Goal: Task Accomplishment & Management: Use online tool/utility

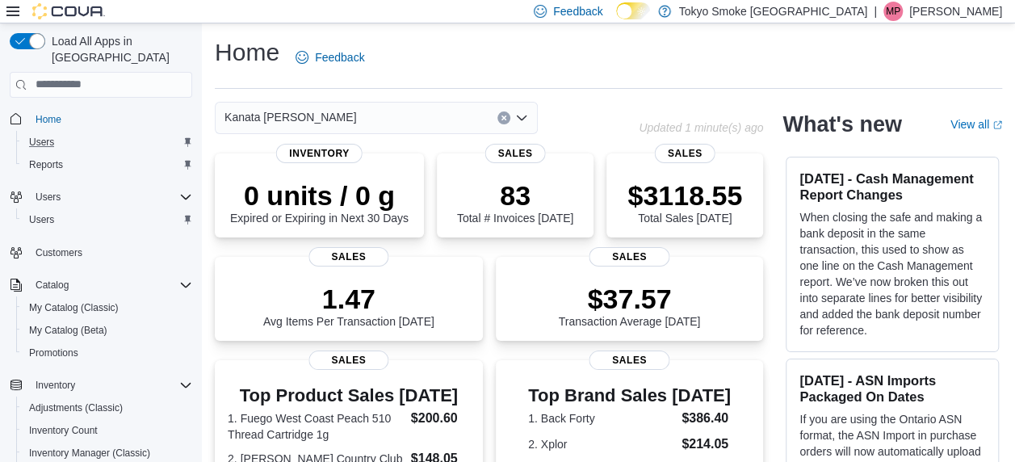
scroll to position [11, 0]
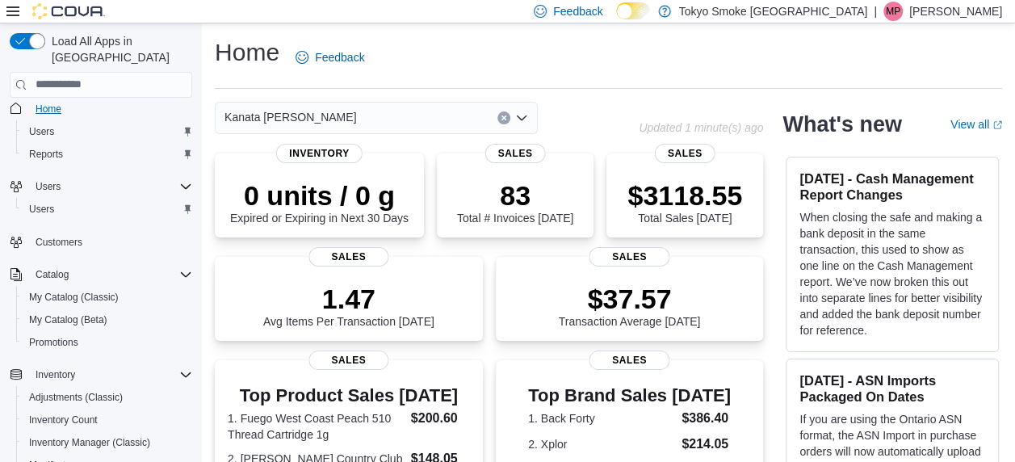
click at [39, 103] on span "Home" at bounding box center [49, 109] width 26 height 13
click at [57, 145] on span "Reports" at bounding box center [46, 154] width 34 height 19
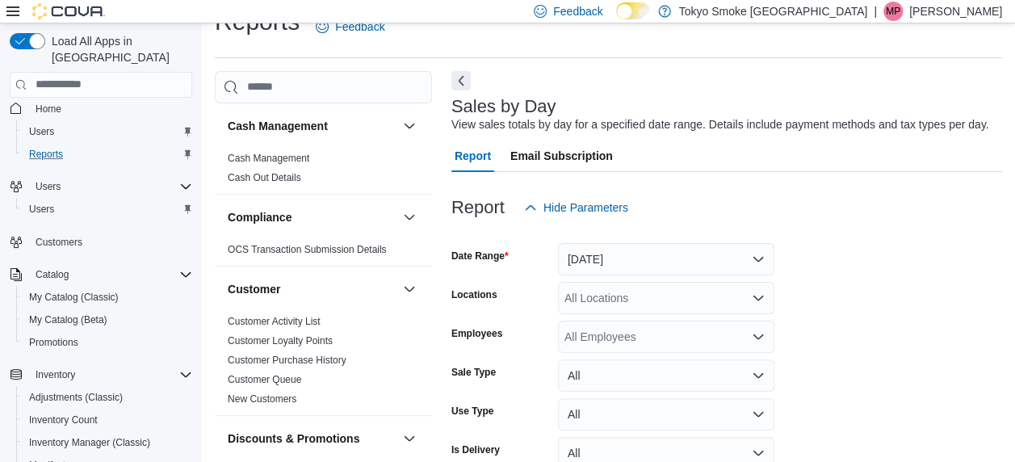
scroll to position [37, 0]
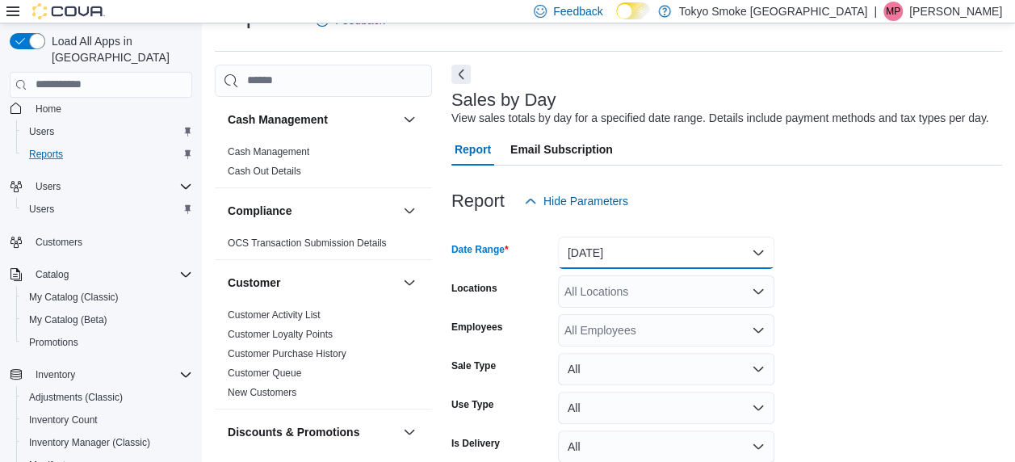
click at [606, 239] on button "[DATE]" at bounding box center [666, 253] width 216 height 32
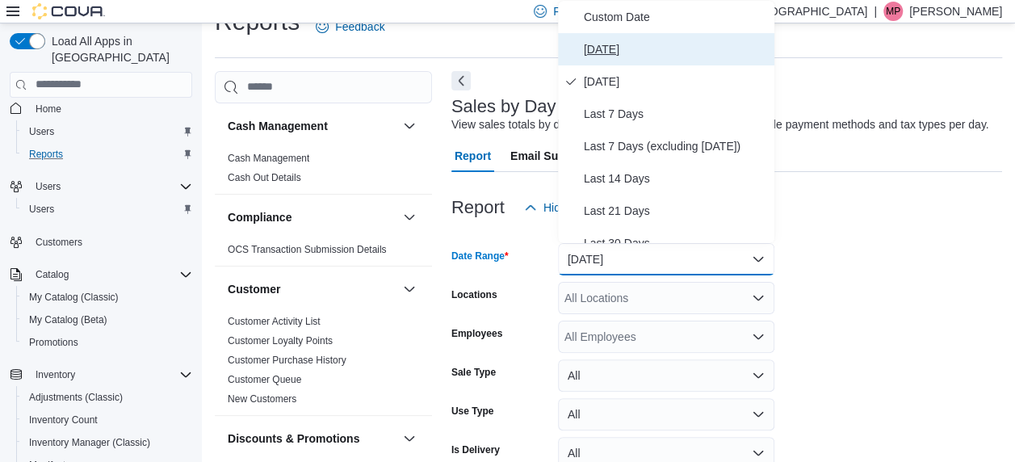
click at [632, 40] on span "[DATE]" at bounding box center [676, 49] width 184 height 19
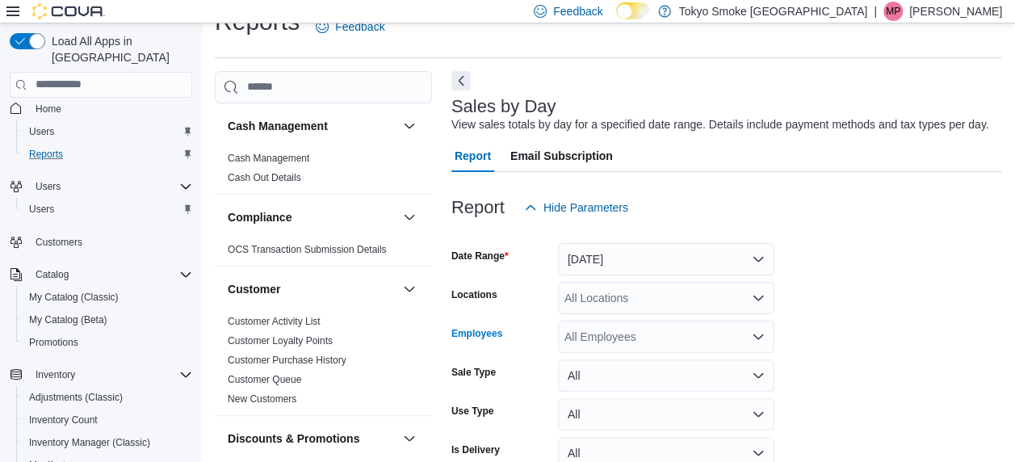
click at [609, 326] on div "All Employees" at bounding box center [666, 337] width 216 height 32
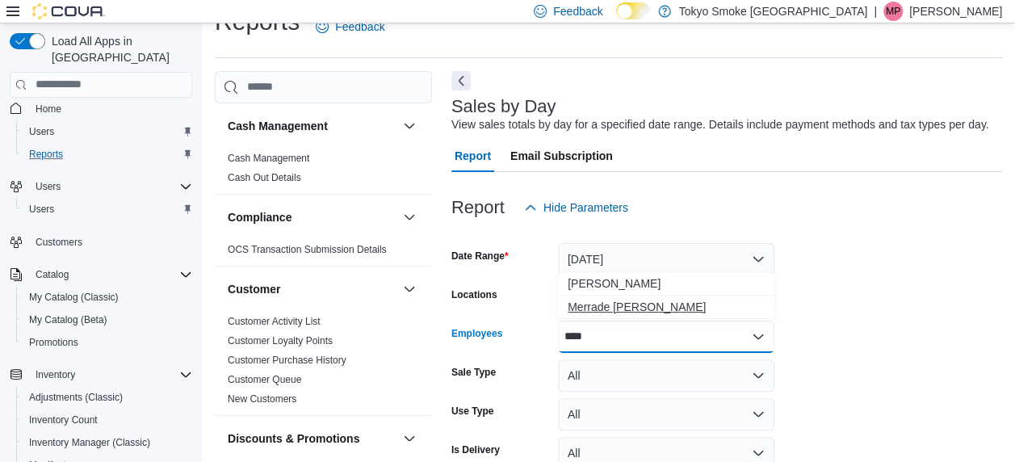
type input "****"
click at [620, 309] on span "Merrade [PERSON_NAME]" at bounding box center [666, 307] width 197 height 16
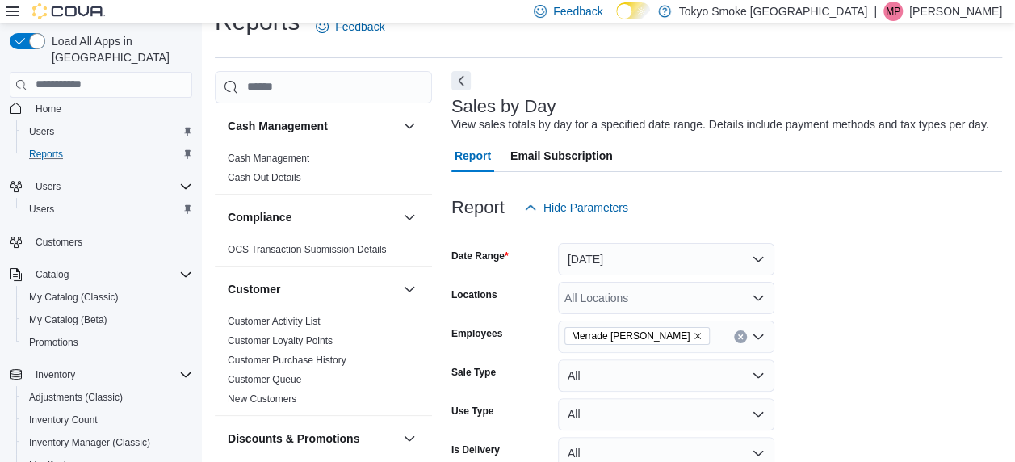
click at [818, 304] on form "Date Range [DATE] Locations All Locations Employees [GEOGRAPHIC_DATA] Simeoni S…" at bounding box center [727, 369] width 551 height 291
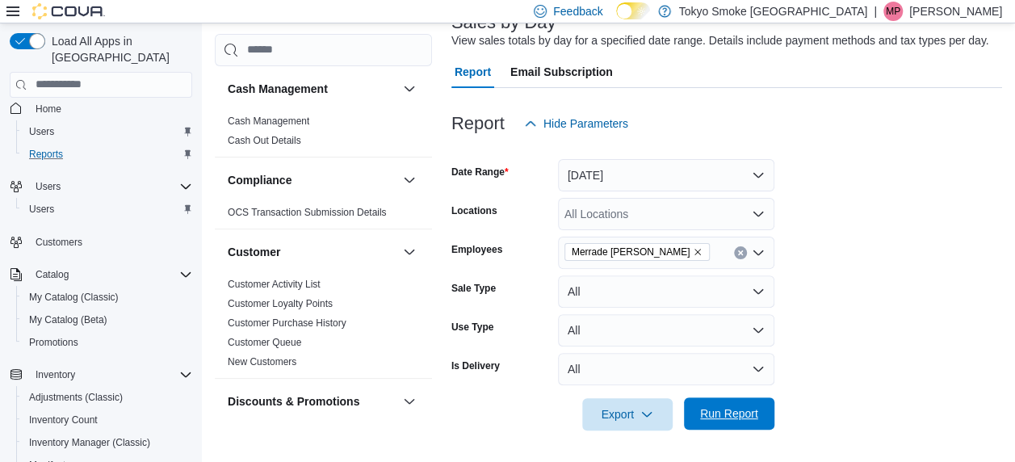
click at [750, 409] on span "Run Report" at bounding box center [729, 413] width 58 height 16
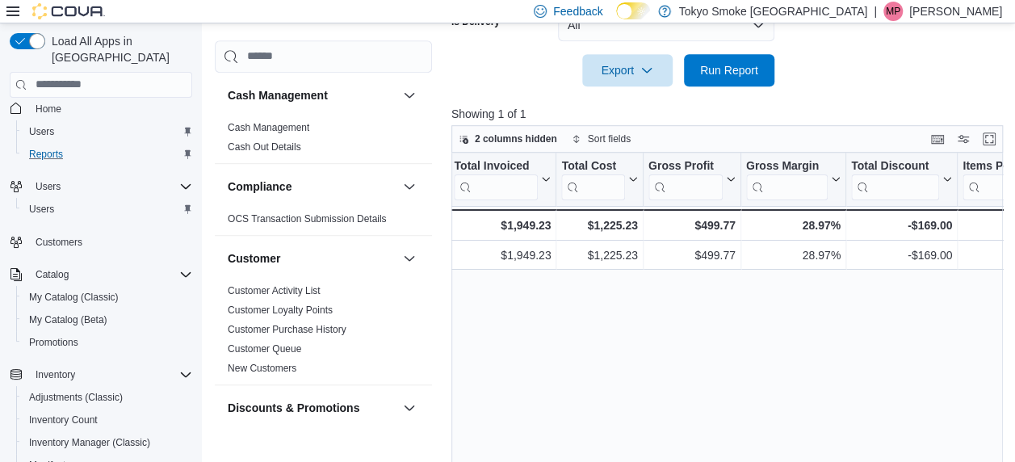
scroll to position [0, 733]
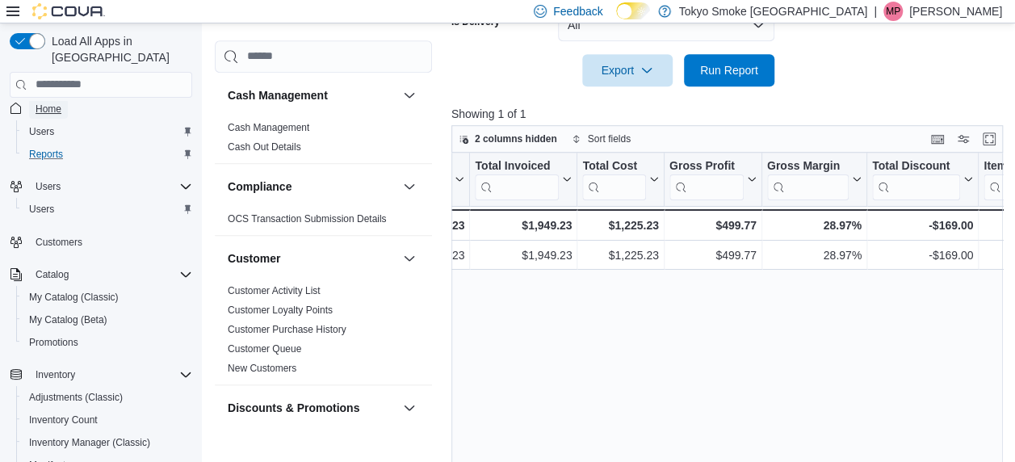
click at [45, 100] on span "Home" at bounding box center [49, 108] width 26 height 19
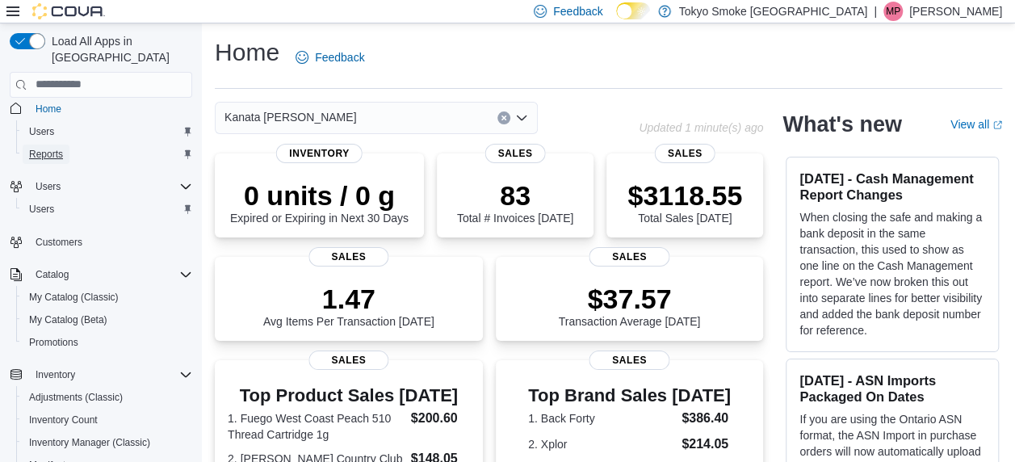
click at [45, 148] on span "Reports" at bounding box center [46, 154] width 34 height 13
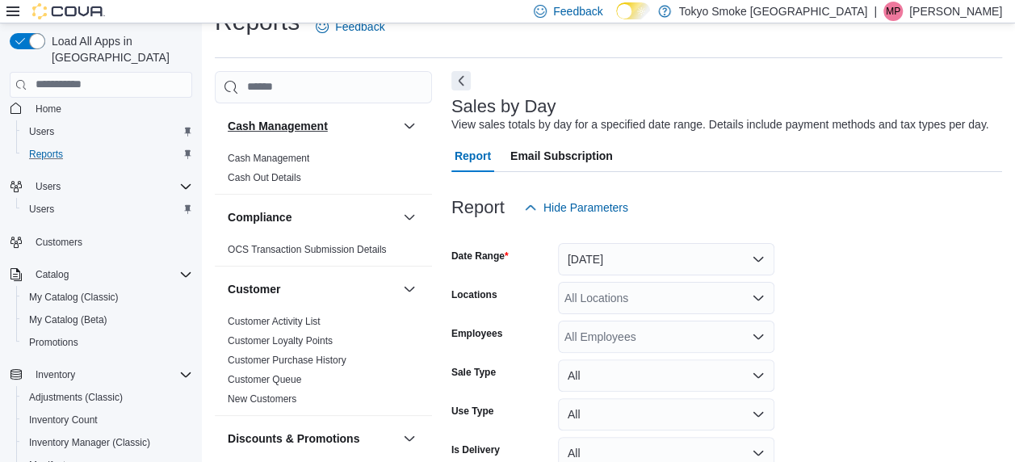
scroll to position [37, 0]
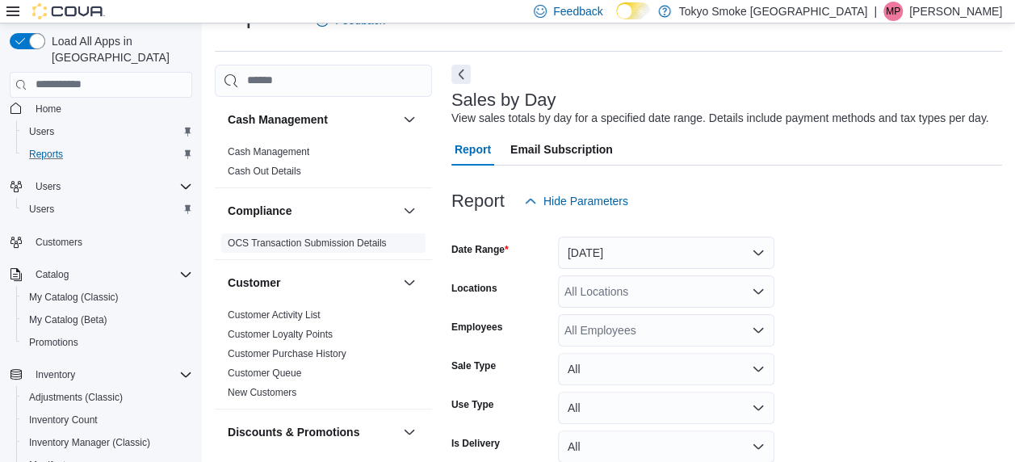
click at [308, 244] on link "OCS Transaction Submission Details" at bounding box center [307, 242] width 159 height 11
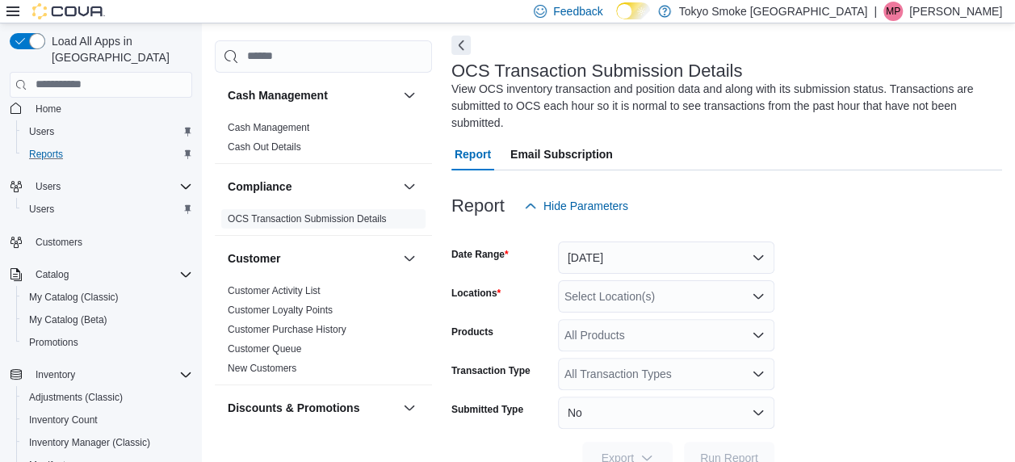
scroll to position [71, 0]
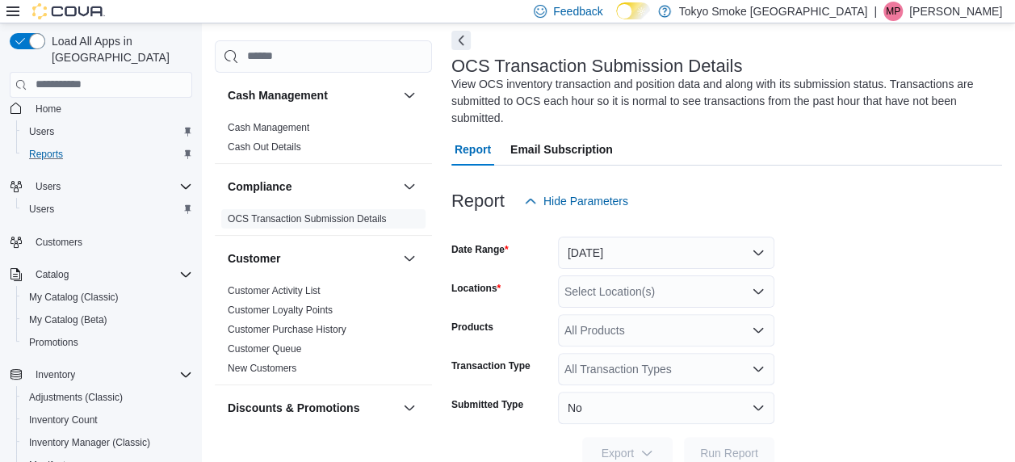
click at [763, 361] on div "All Transaction Types" at bounding box center [666, 369] width 216 height 32
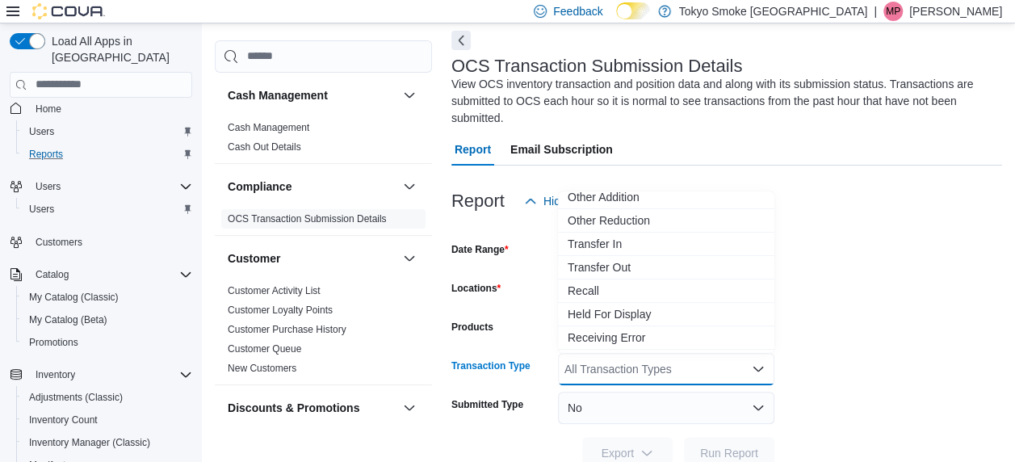
scroll to position [170, 0]
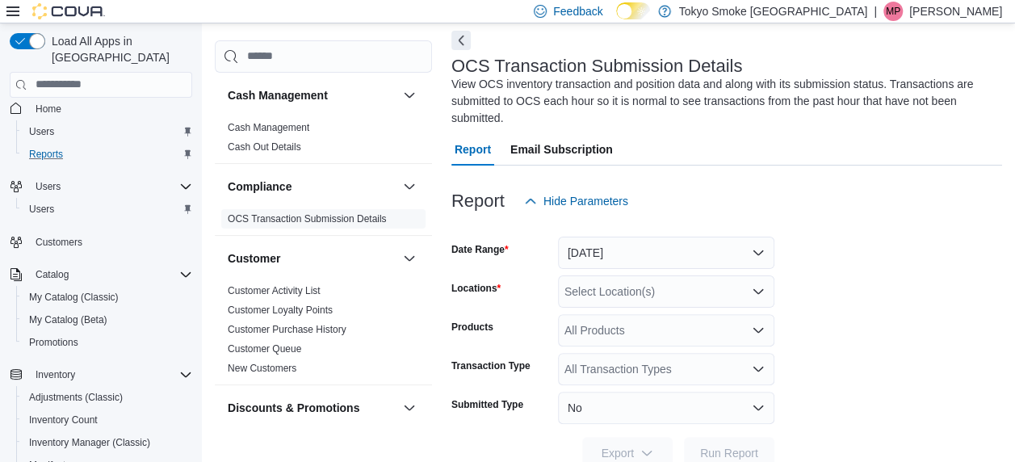
click at [830, 305] on form "Date Range [DATE] Locations Select Location(s) Products All Products Transactio…" at bounding box center [727, 343] width 551 height 252
click at [310, 288] on link "Customer Activity List" at bounding box center [274, 290] width 93 height 11
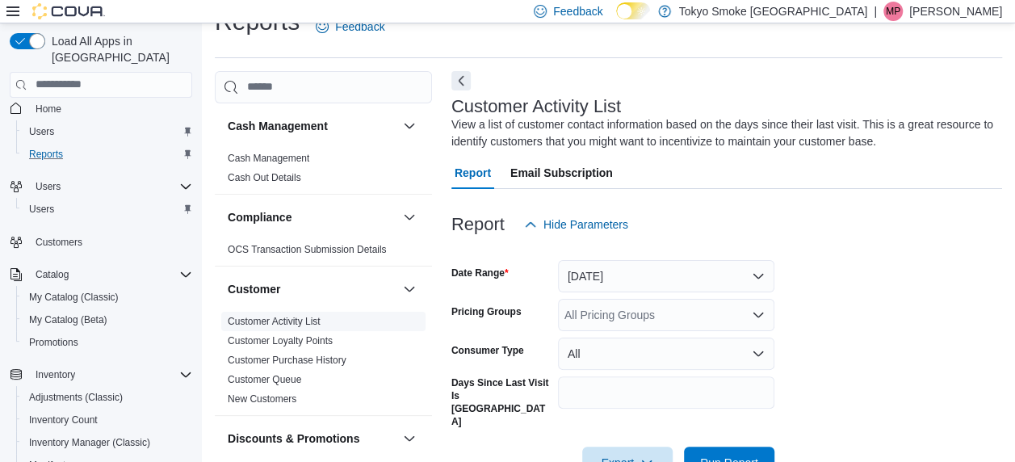
scroll to position [54, 0]
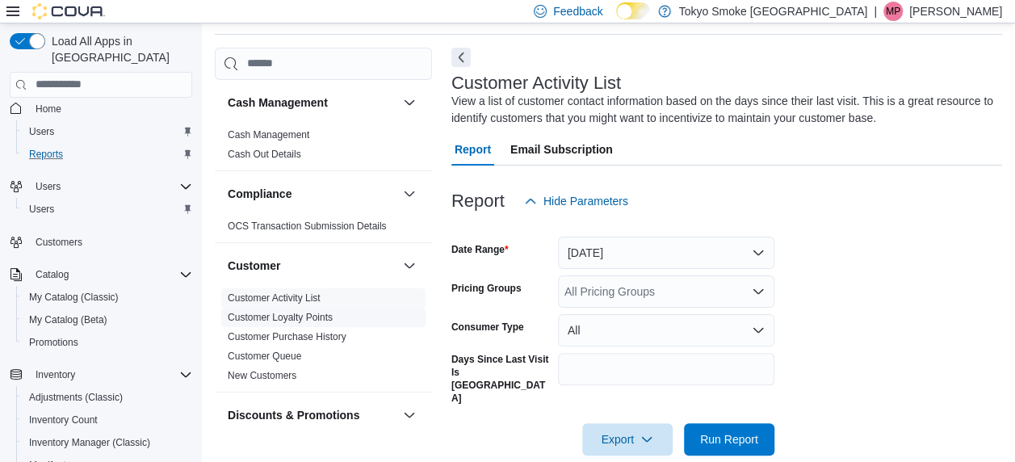
click at [304, 314] on link "Customer Loyalty Points" at bounding box center [280, 317] width 105 height 11
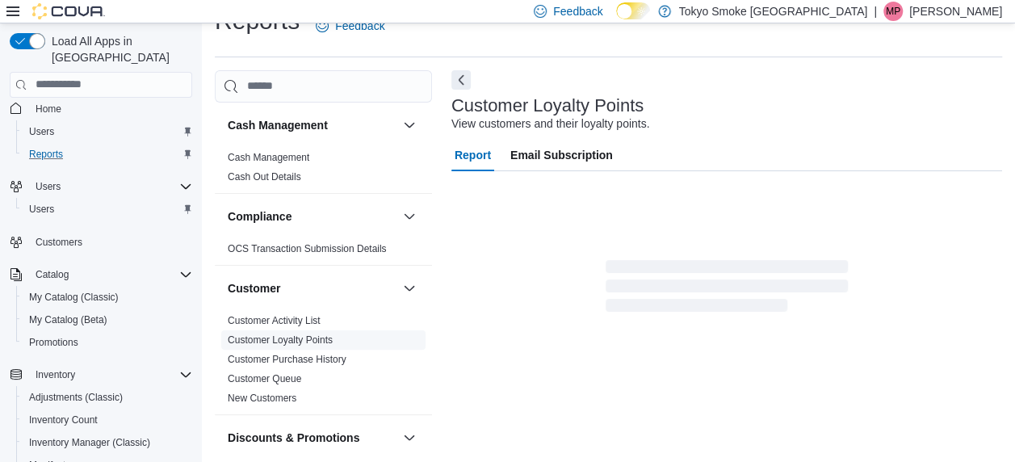
scroll to position [31, 0]
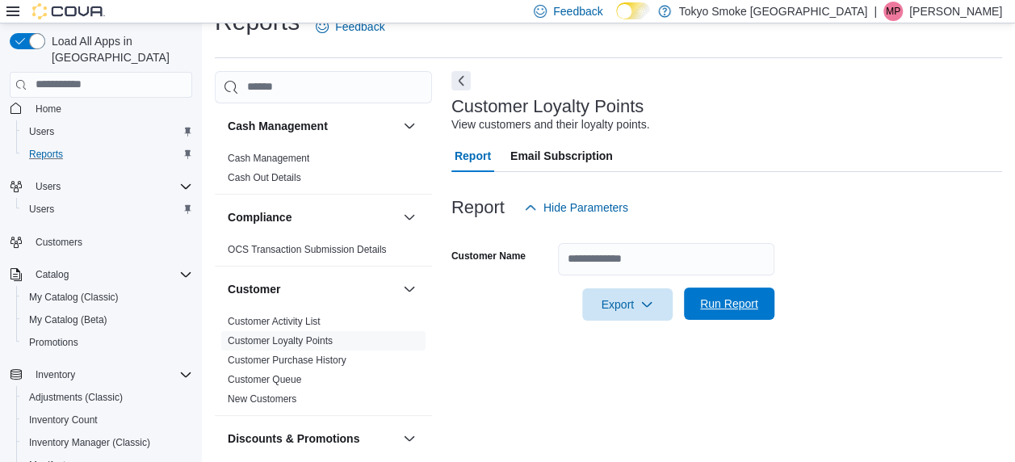
click at [748, 305] on span "Run Report" at bounding box center [729, 304] width 58 height 16
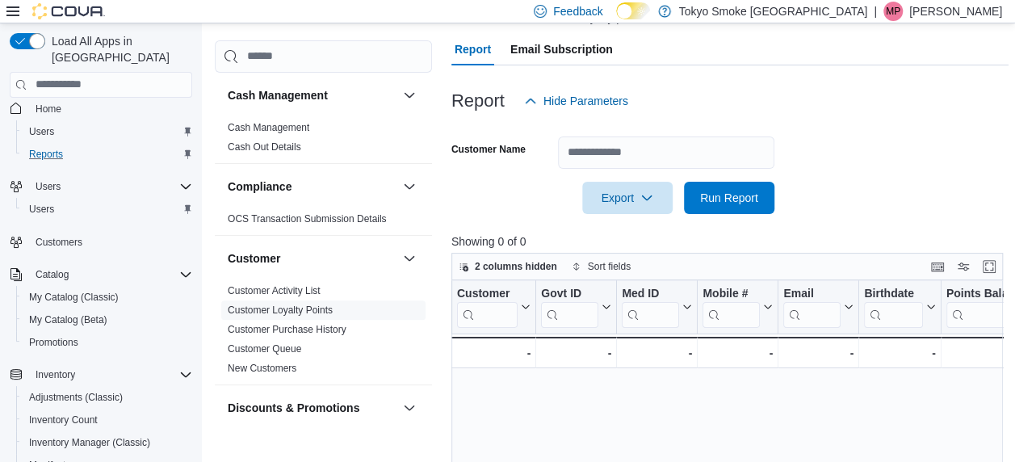
scroll to position [149, 0]
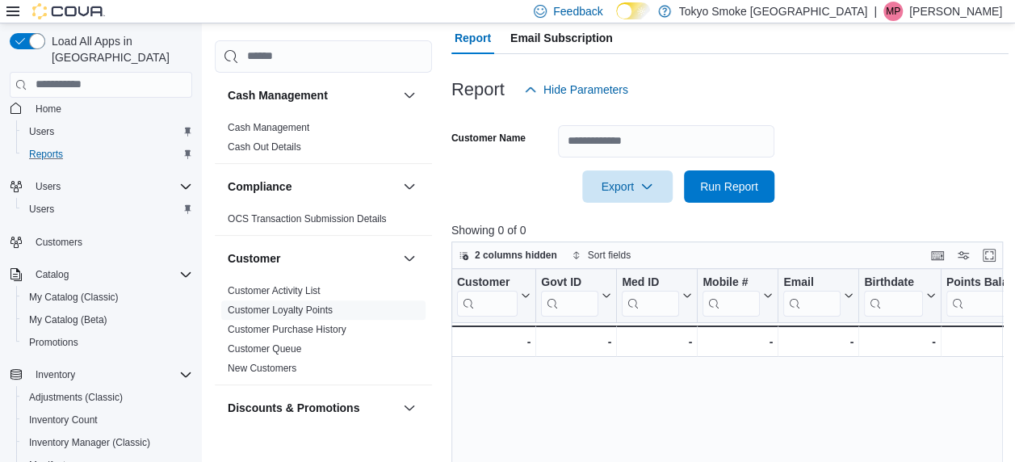
click at [502, 414] on div "Customer Click to view column header actions Govt ID Click to view column heade…" at bounding box center [730, 440] width 557 height 342
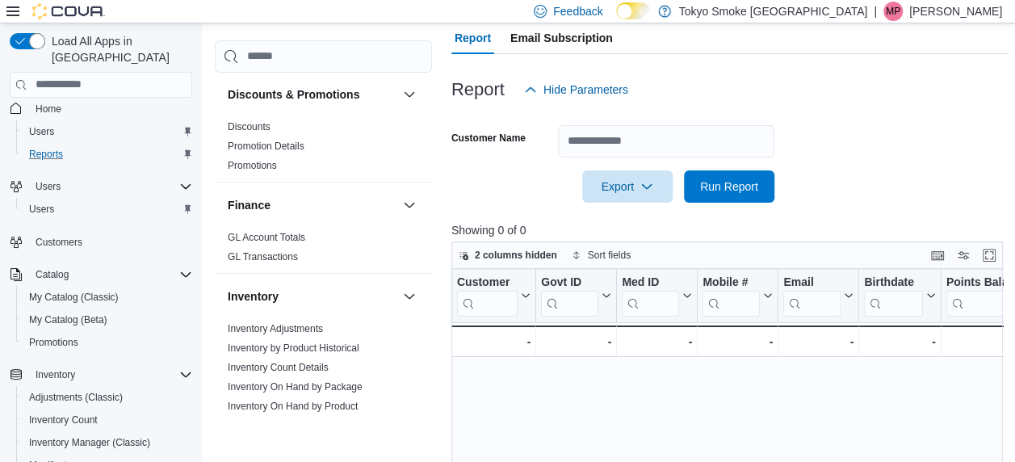
scroll to position [202, 0]
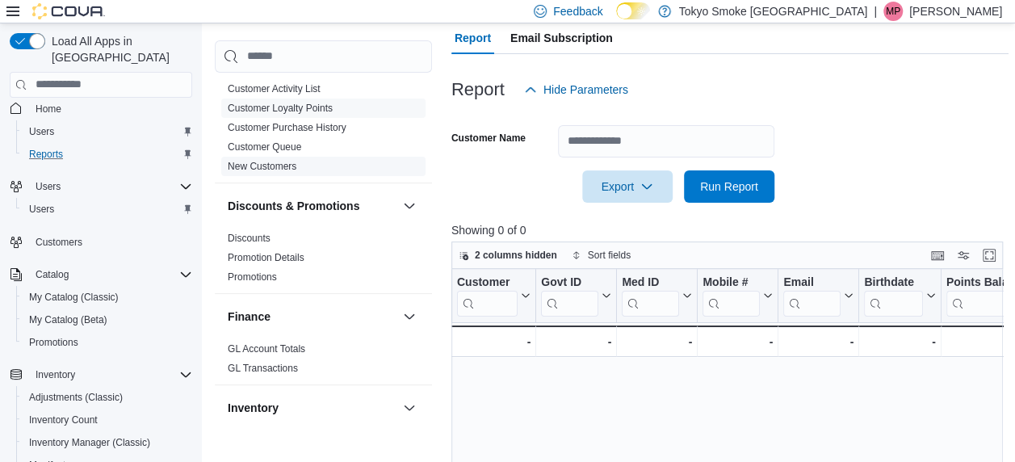
click at [264, 166] on link "New Customers" at bounding box center [262, 166] width 69 height 11
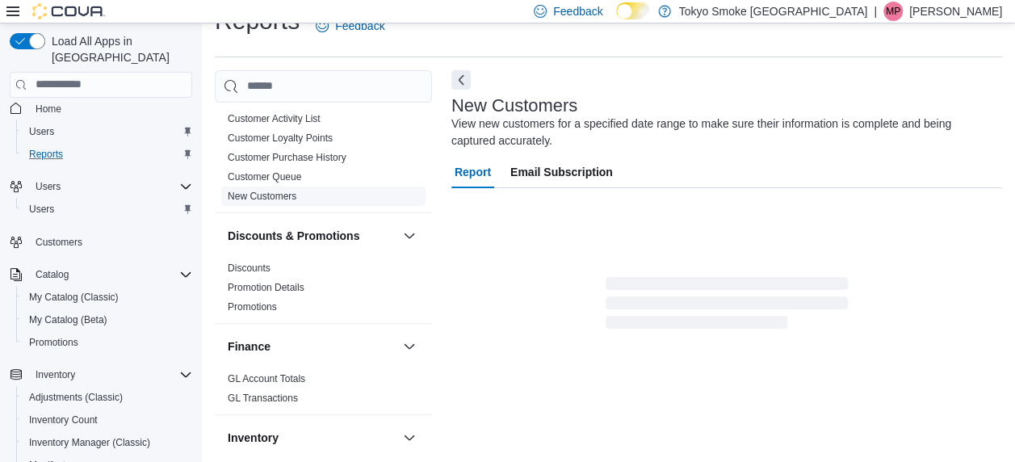
scroll to position [31, 0]
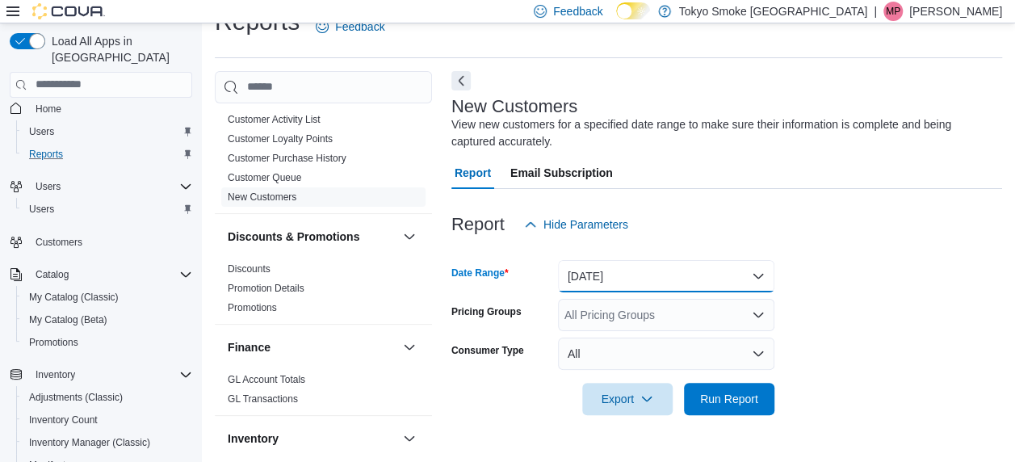
click at [640, 268] on button "[DATE]" at bounding box center [666, 276] width 216 height 32
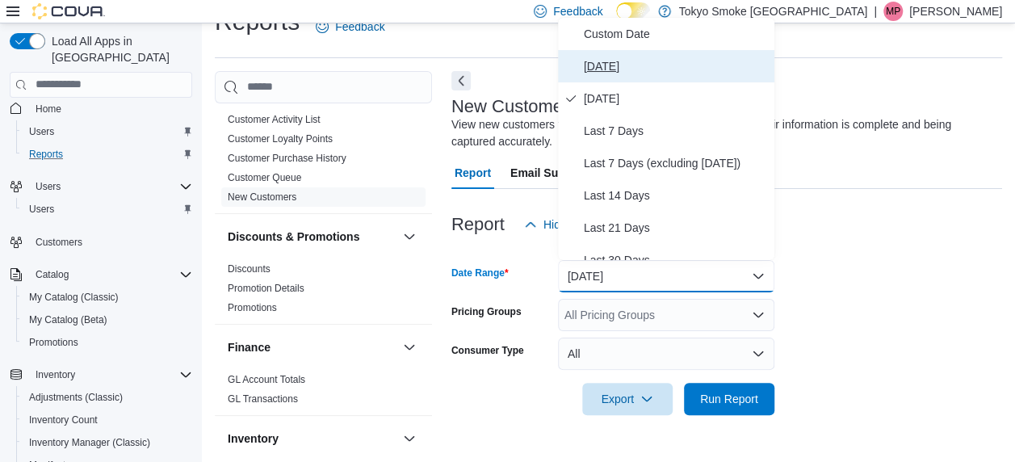
click at [646, 57] on span "[DATE]" at bounding box center [676, 66] width 184 height 19
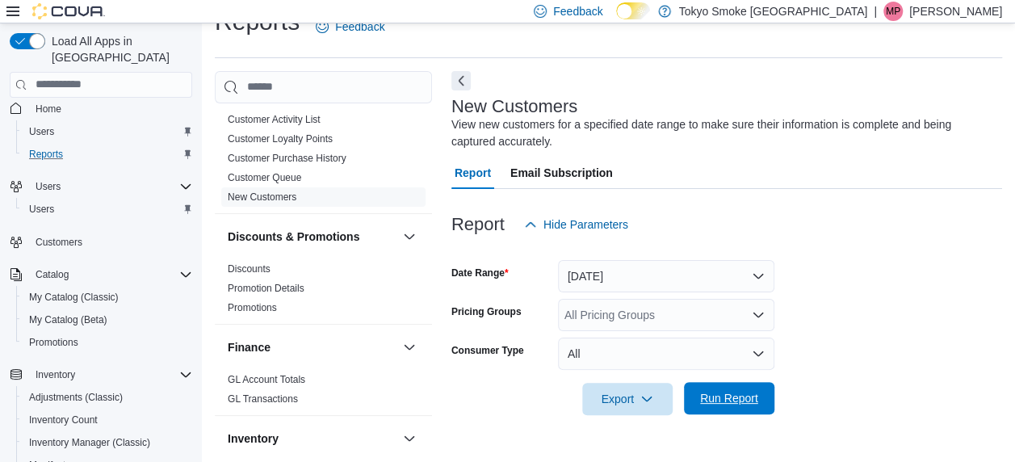
click at [724, 404] on span "Run Report" at bounding box center [729, 398] width 58 height 16
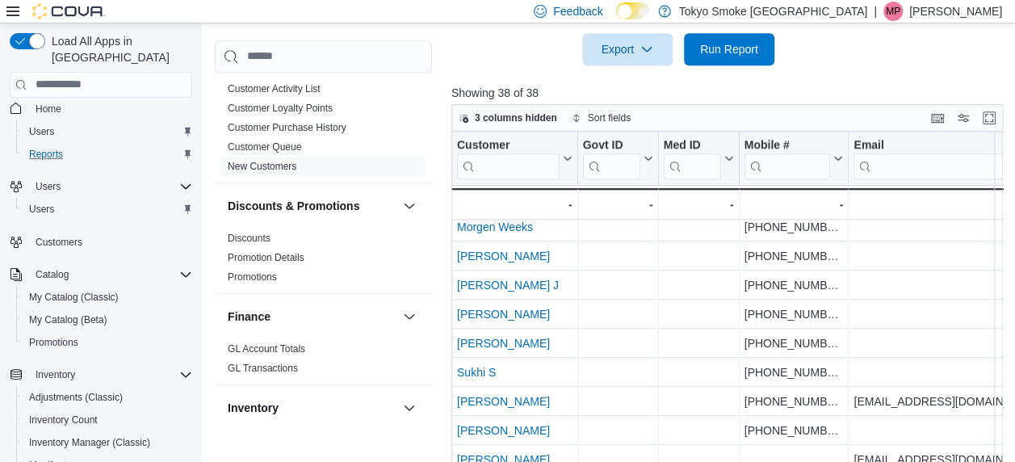
scroll to position [405, 0]
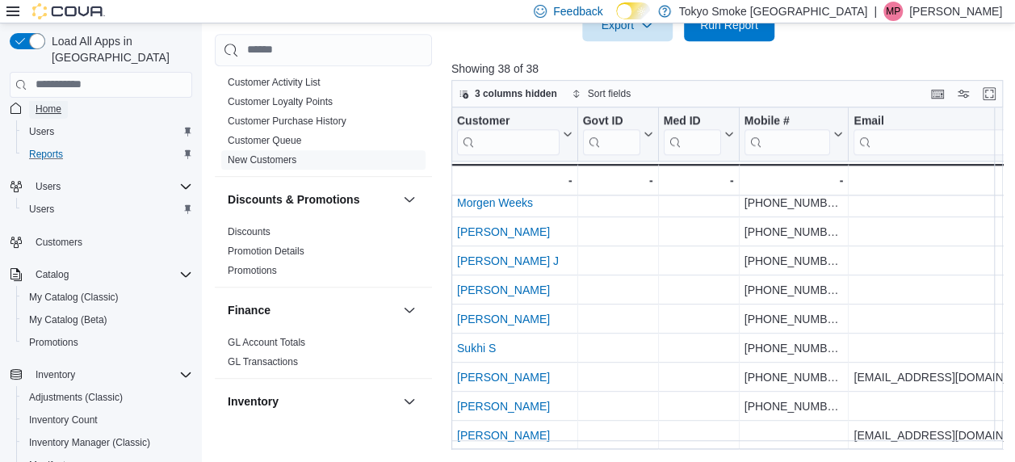
click at [43, 103] on span "Home" at bounding box center [49, 109] width 26 height 13
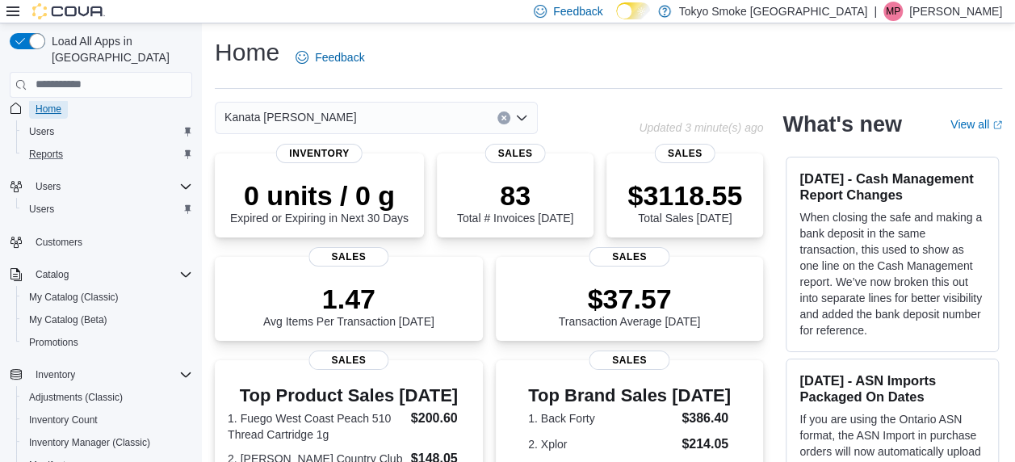
click at [57, 99] on span "Home" at bounding box center [49, 108] width 26 height 19
click at [55, 103] on span "Home" at bounding box center [49, 109] width 26 height 13
click at [55, 148] on span "Reports" at bounding box center [46, 154] width 34 height 13
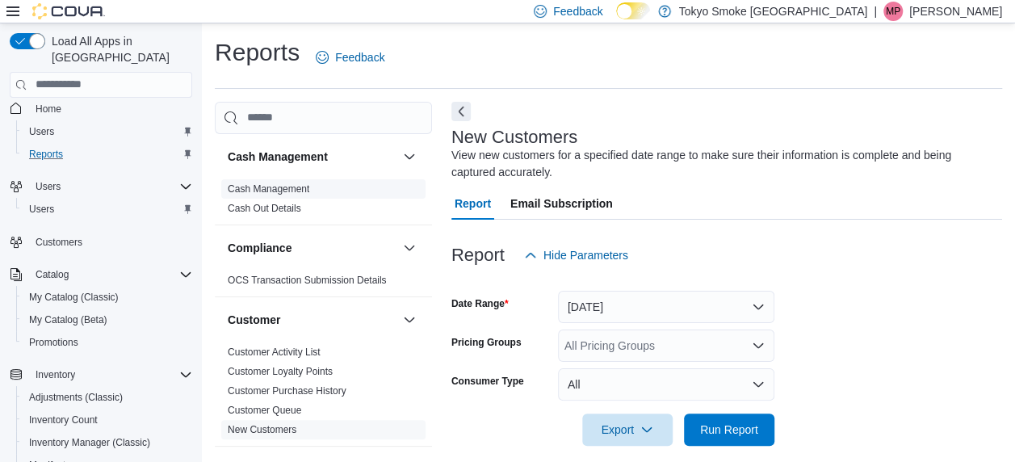
click at [273, 183] on link "Cash Management" at bounding box center [269, 188] width 82 height 11
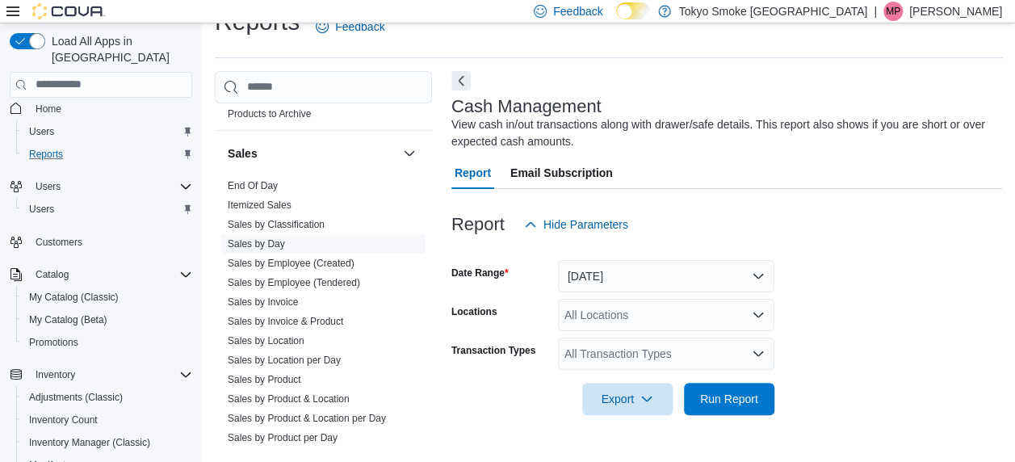
scroll to position [1033, 0]
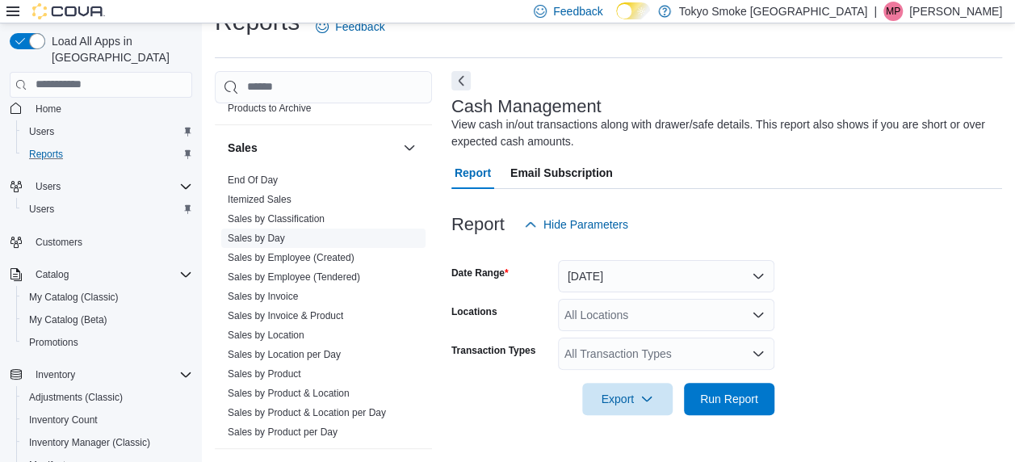
click at [267, 234] on link "Sales by Day" at bounding box center [256, 238] width 57 height 11
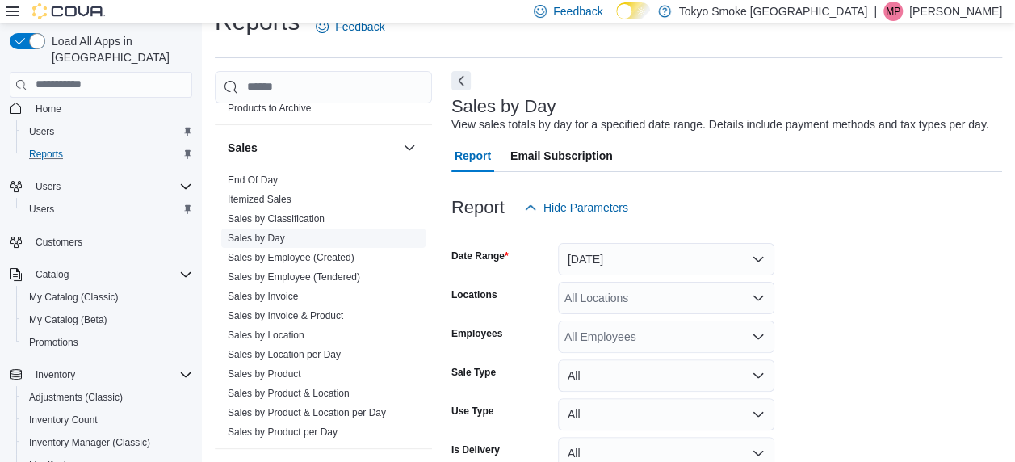
scroll to position [37, 0]
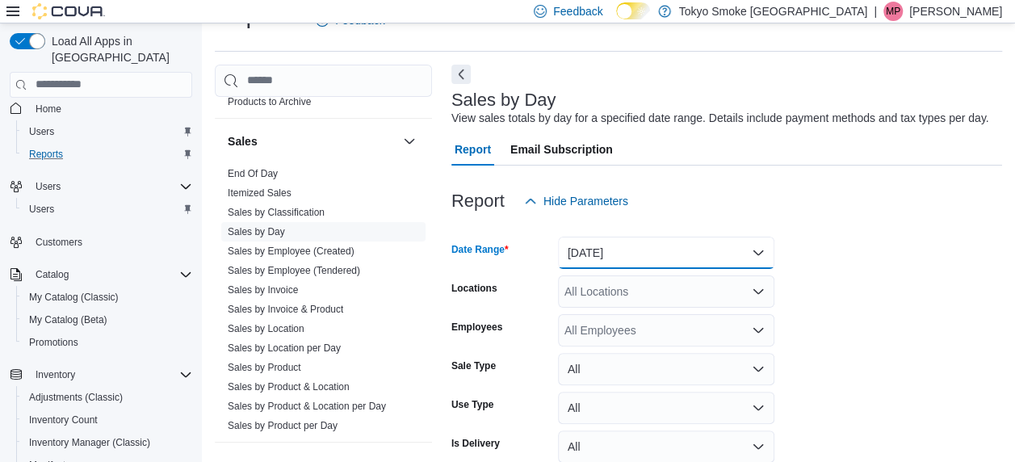
click at [661, 257] on button "[DATE]" at bounding box center [666, 253] width 216 height 32
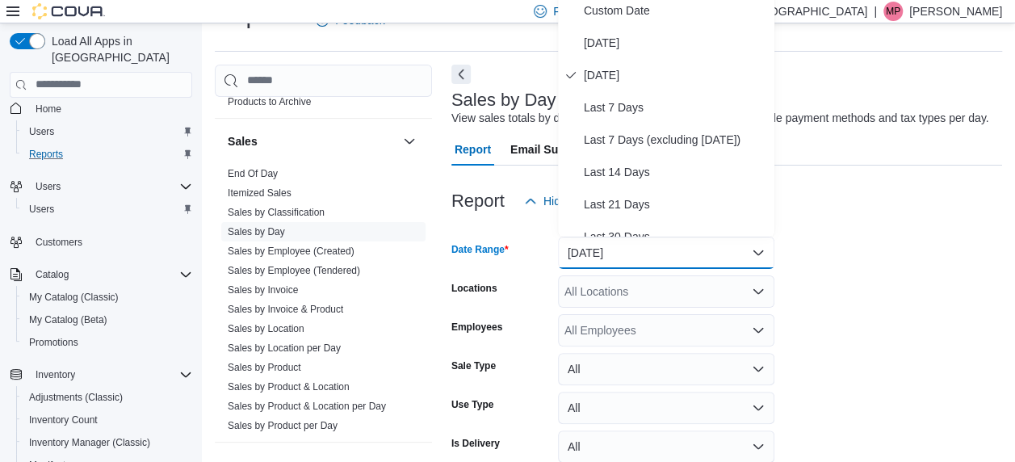
scroll to position [31, 0]
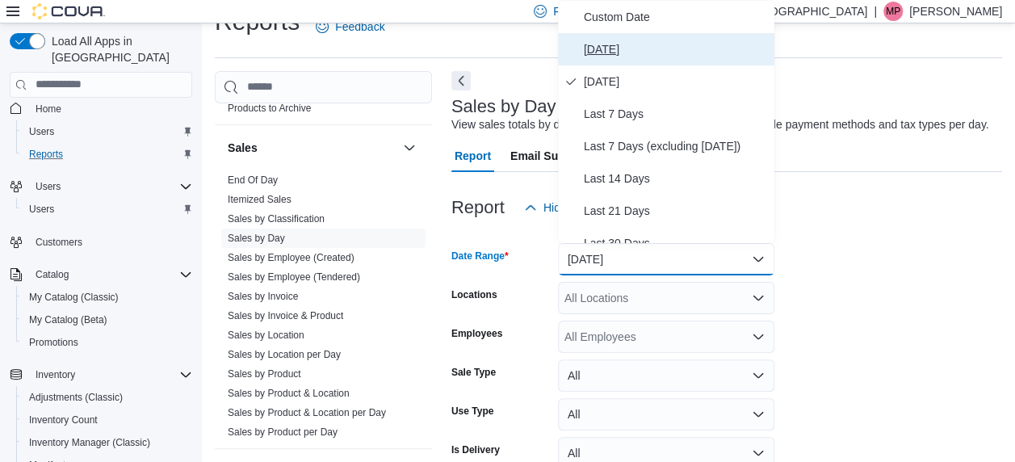
click at [604, 35] on button "[DATE]" at bounding box center [666, 49] width 216 height 32
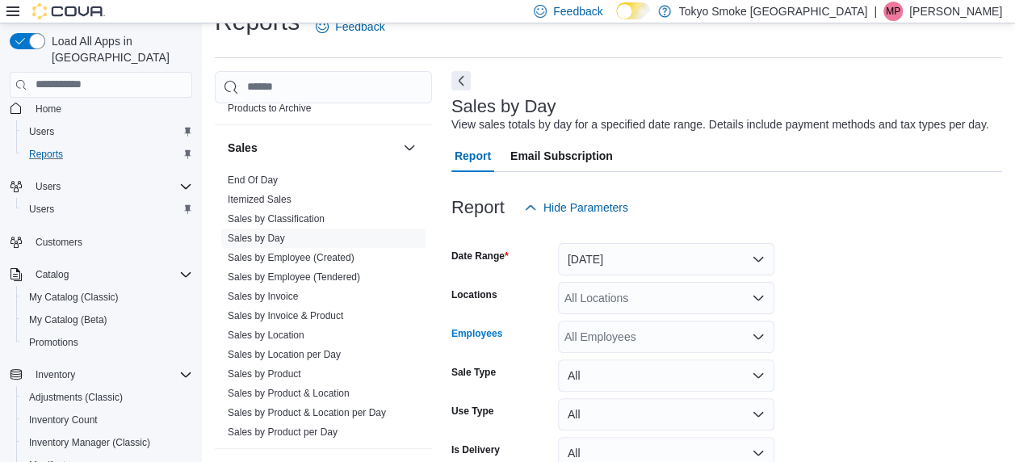
click at [638, 330] on div "All Employees" at bounding box center [666, 337] width 216 height 32
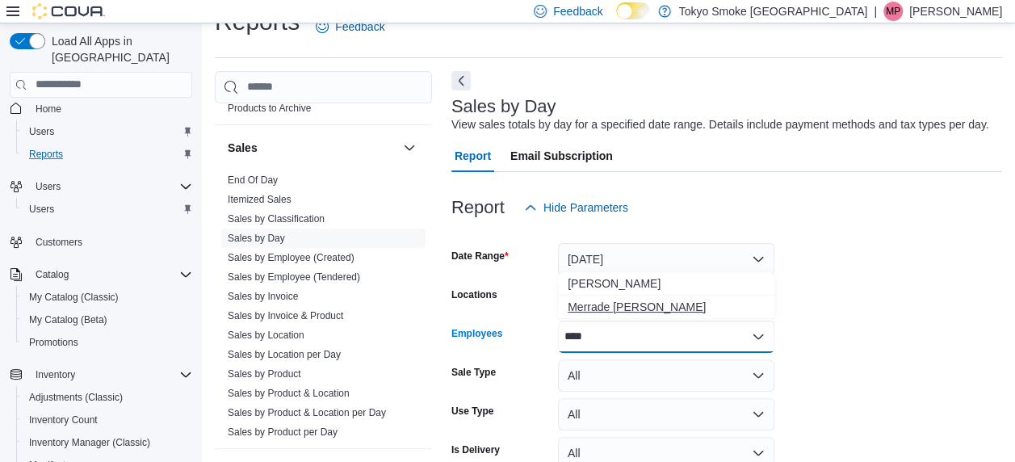
type input "****"
click at [622, 300] on span "Merrade [PERSON_NAME]" at bounding box center [666, 307] width 197 height 16
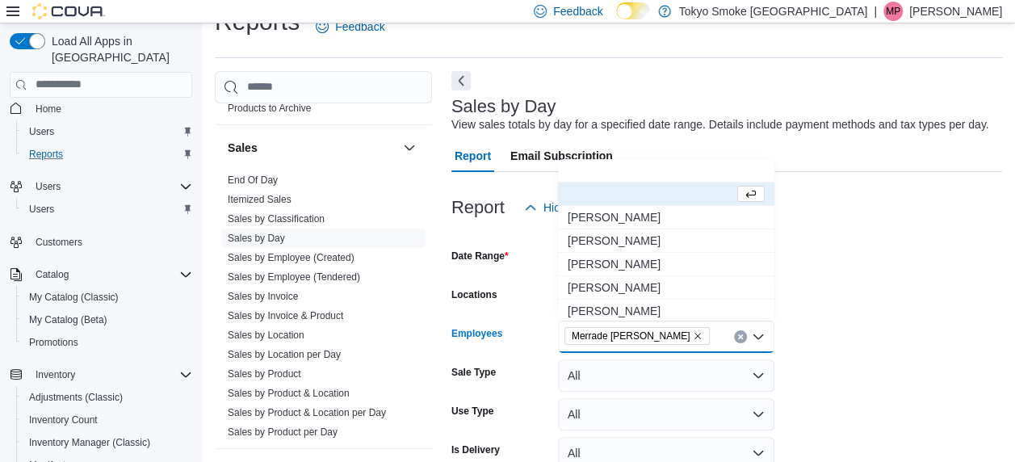
click at [855, 299] on form "Date Range [DATE] Locations All Locations Employees [GEOGRAPHIC_DATA] Simeoni C…" at bounding box center [727, 369] width 551 height 291
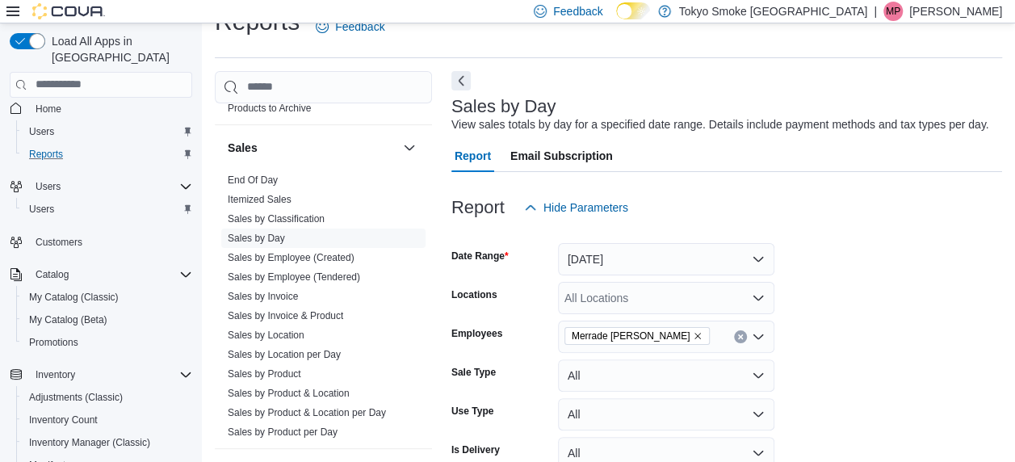
scroll to position [115, 0]
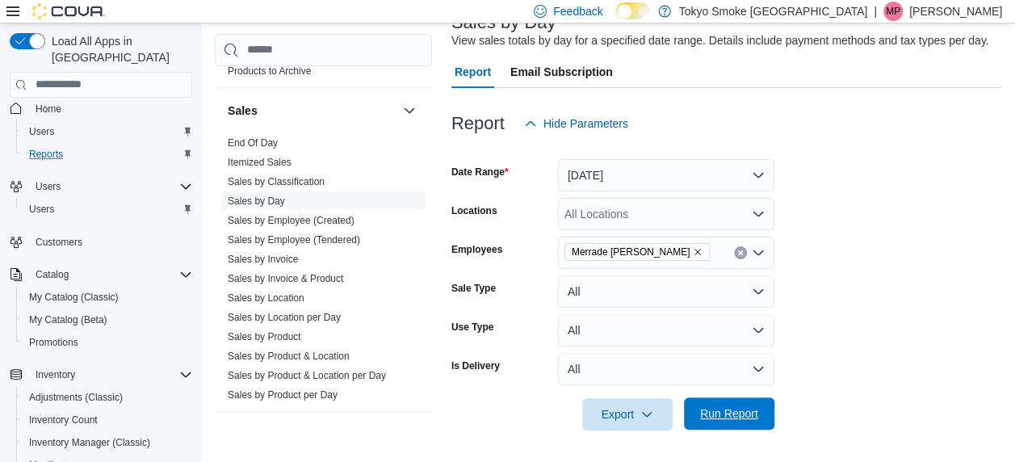
click at [761, 405] on span "Run Report" at bounding box center [729, 413] width 71 height 32
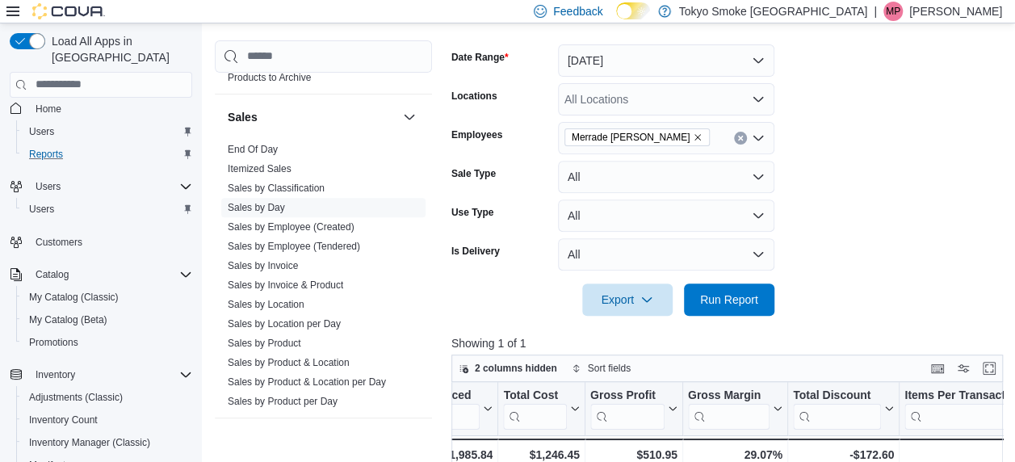
scroll to position [228, 0]
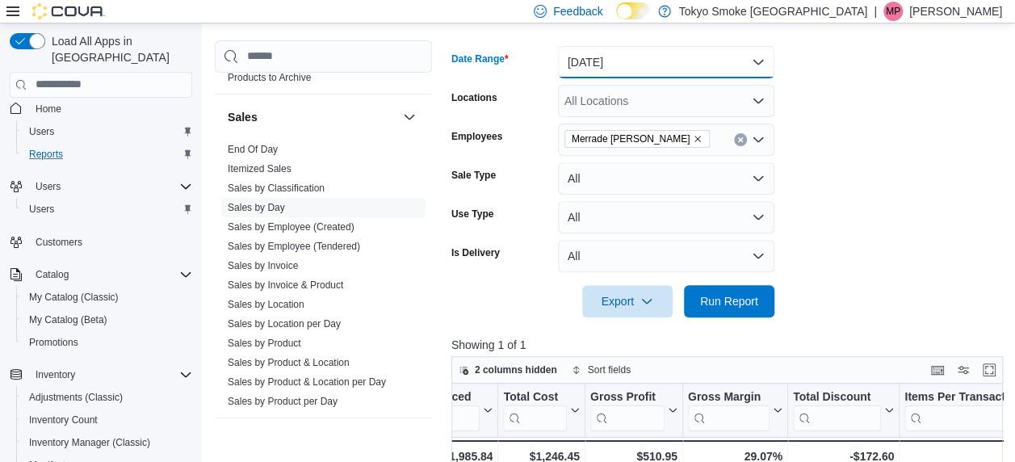
click at [658, 69] on button "[DATE]" at bounding box center [666, 62] width 216 height 32
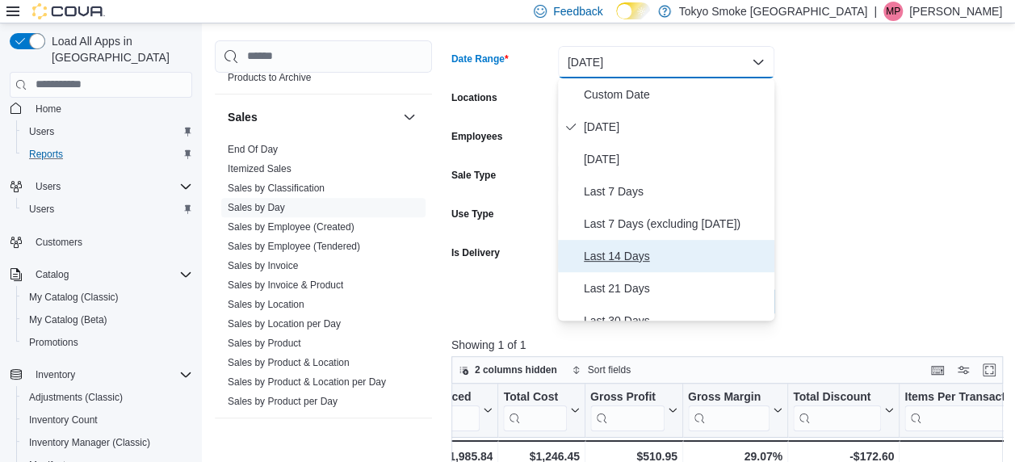
click at [624, 262] on span "Last 14 Days" at bounding box center [676, 255] width 184 height 19
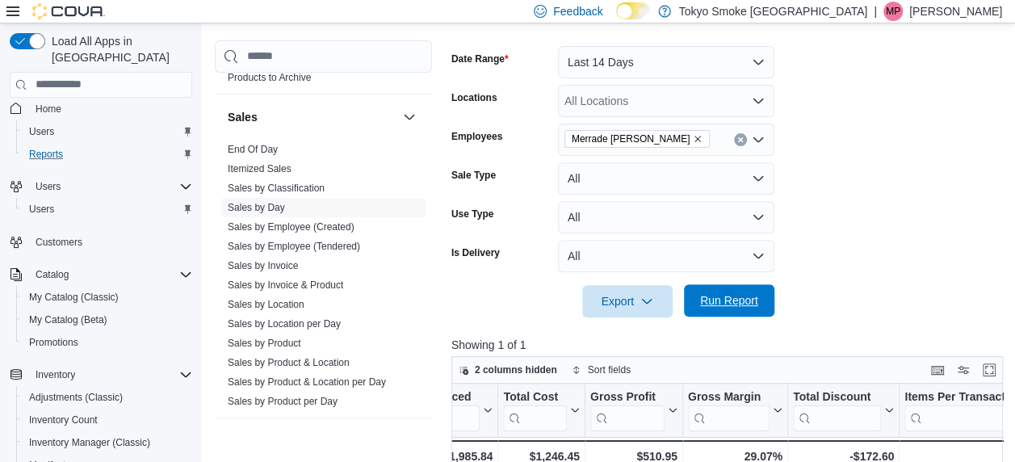
click at [708, 287] on span "Run Report" at bounding box center [729, 300] width 71 height 32
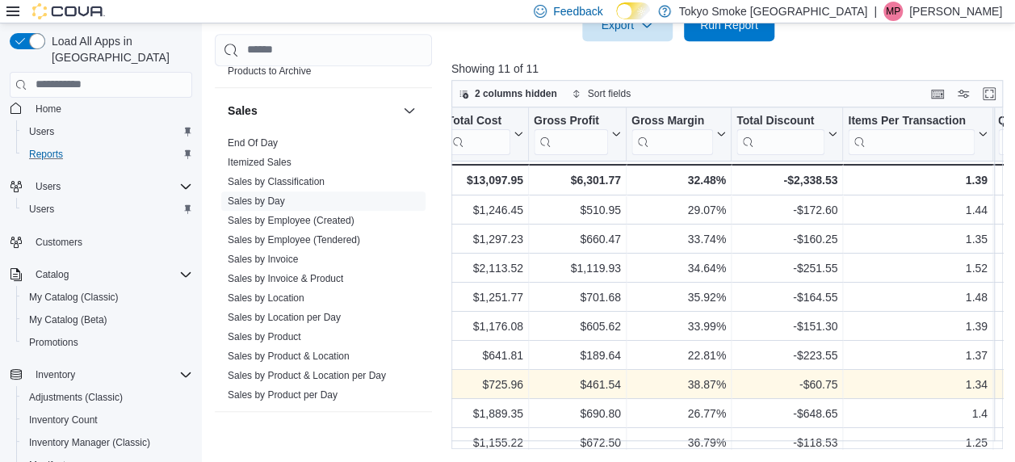
scroll to position [0, 869]
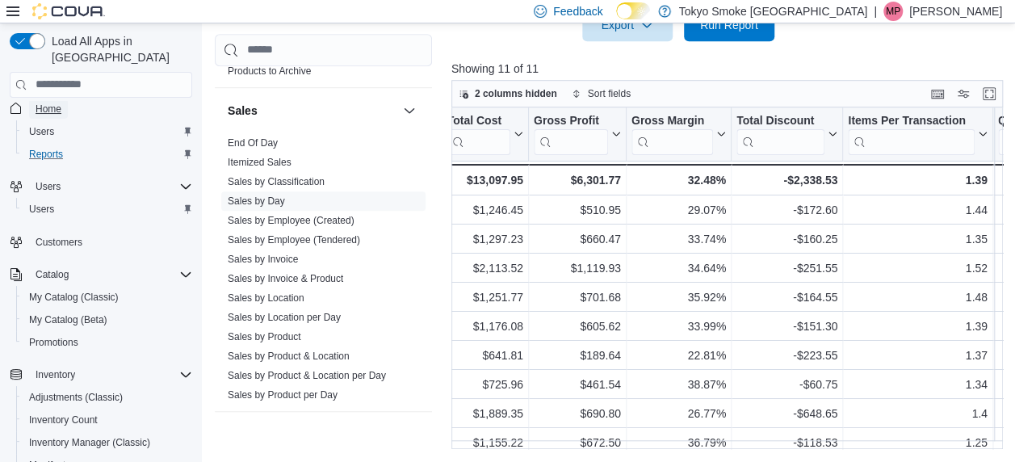
click at [38, 103] on span "Home" at bounding box center [49, 109] width 26 height 13
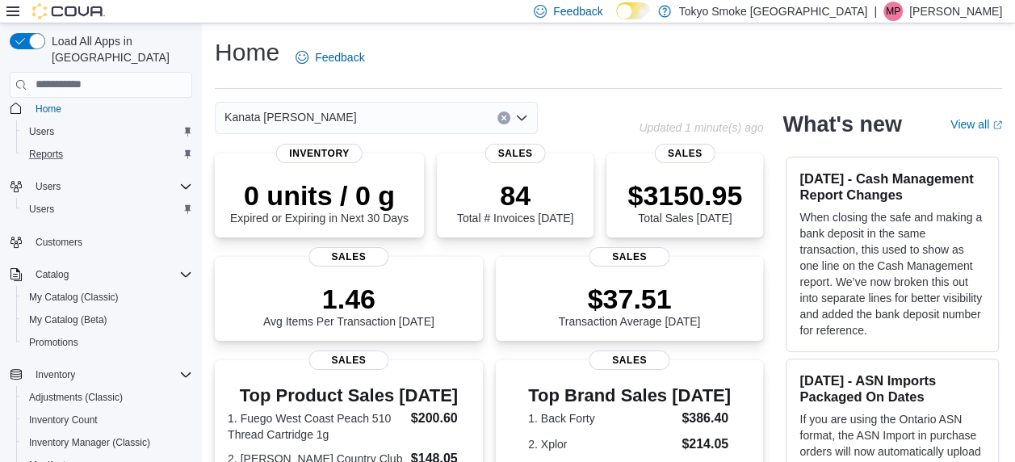
click at [499, 114] on button "Clear input" at bounding box center [504, 117] width 13 height 13
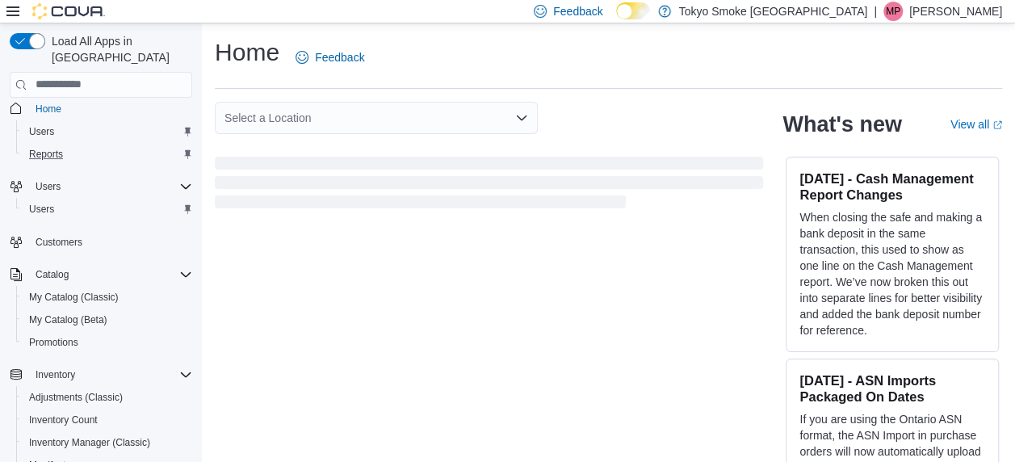
click at [683, 107] on div "Select a Location" at bounding box center [489, 118] width 548 height 32
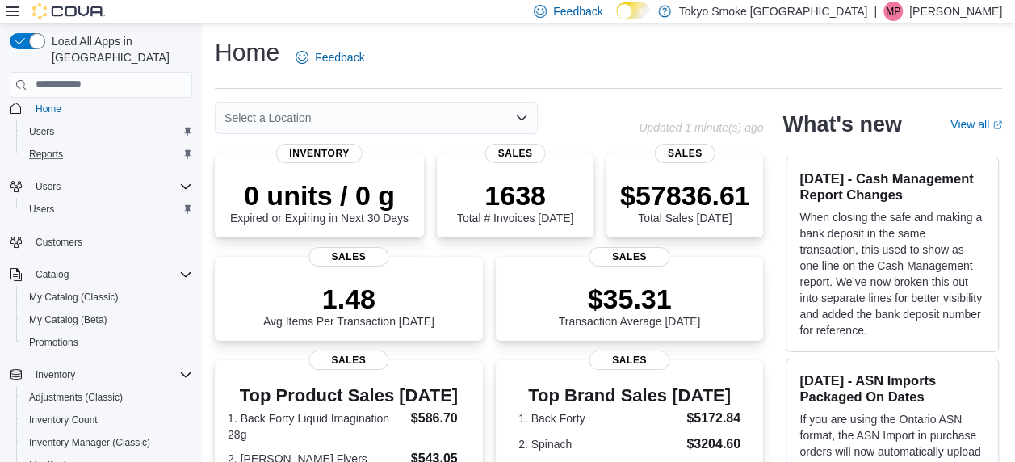
click at [453, 113] on div "Select a Location" at bounding box center [376, 118] width 323 height 32
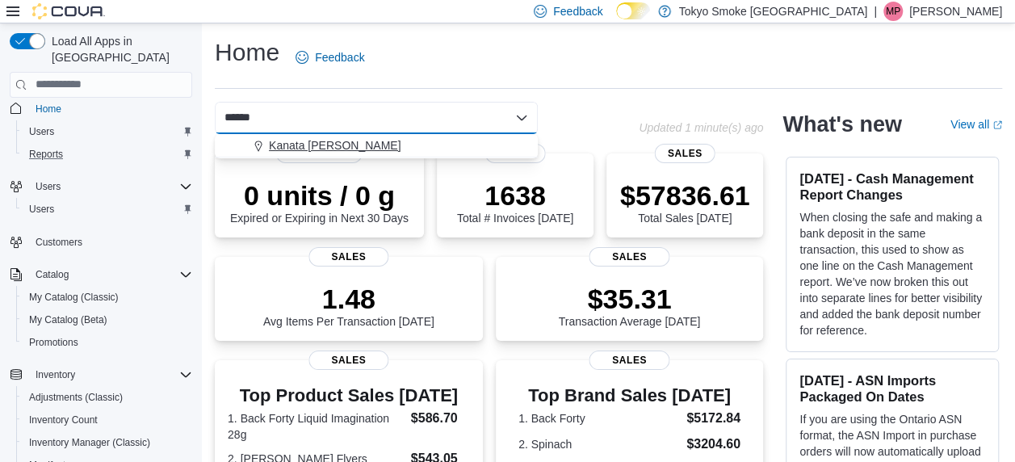
type input "******"
click at [333, 135] on button "Kanata [PERSON_NAME]" at bounding box center [376, 145] width 323 height 23
